Goal: Register for event/course

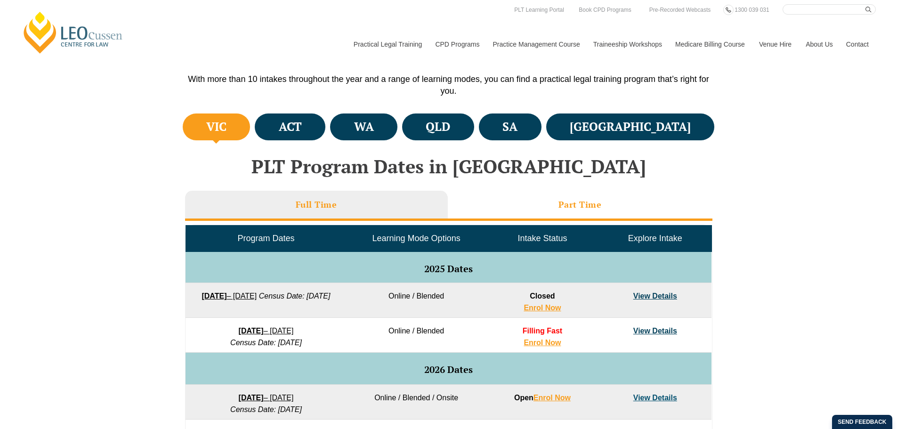
click at [522, 210] on li "Part Time" at bounding box center [580, 206] width 265 height 30
